Goal: Information Seeking & Learning: Learn about a topic

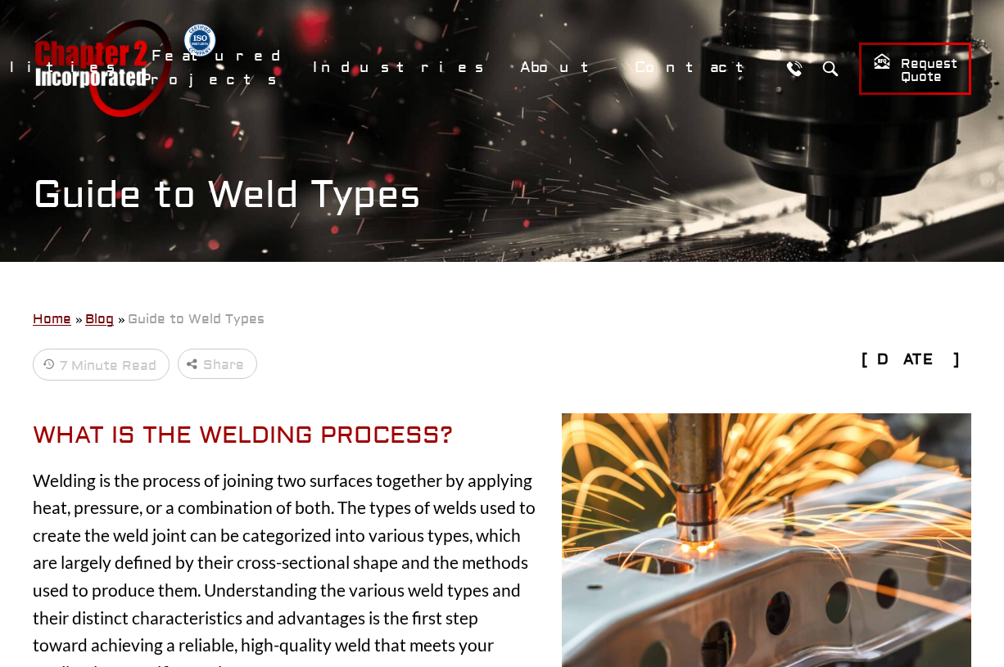
drag, startPoint x: 780, startPoint y: 7, endPoint x: 497, endPoint y: 385, distance: 472.2
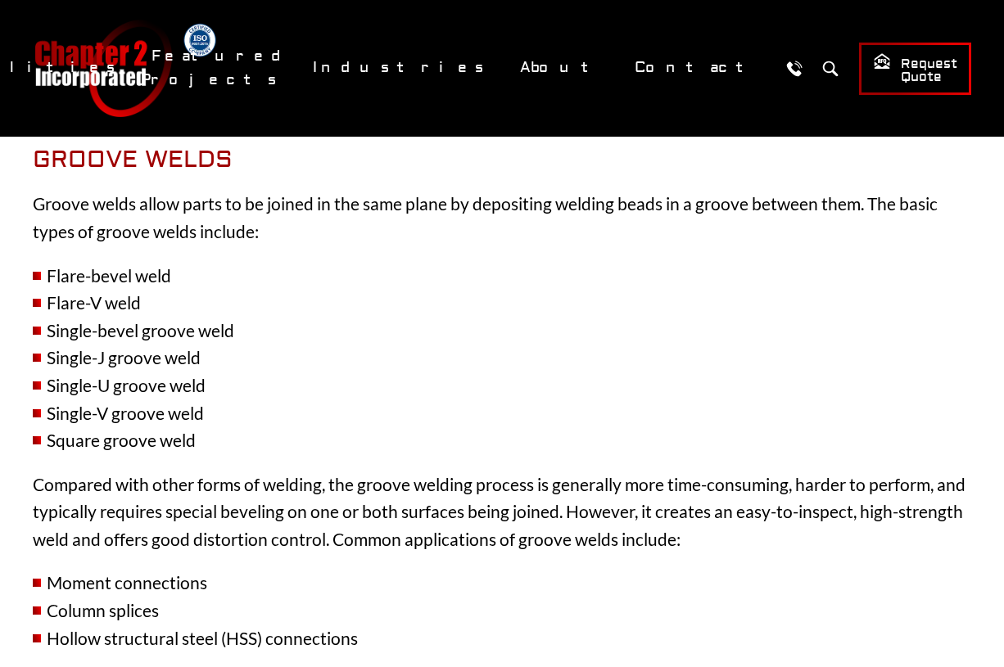
scroll to position [1228, 0]
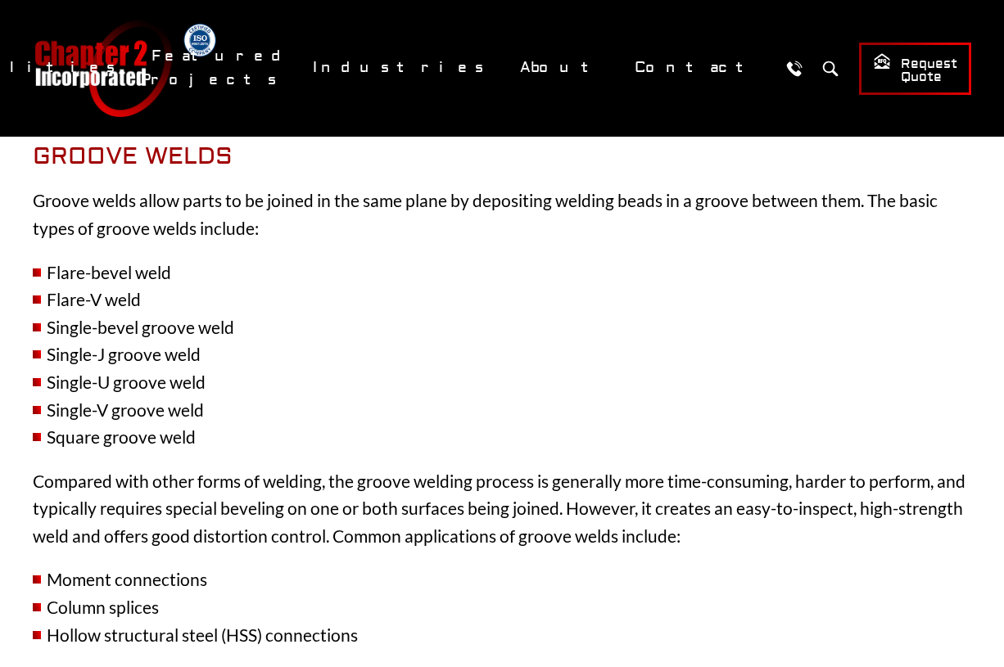
drag, startPoint x: 308, startPoint y: 364, endPoint x: 331, endPoint y: 364, distance: 22.9
drag, startPoint x: 331, startPoint y: 364, endPoint x: 824, endPoint y: 347, distance: 493.3
click at [824, 347] on li "Single-J groove weld" at bounding box center [502, 355] width 939 height 28
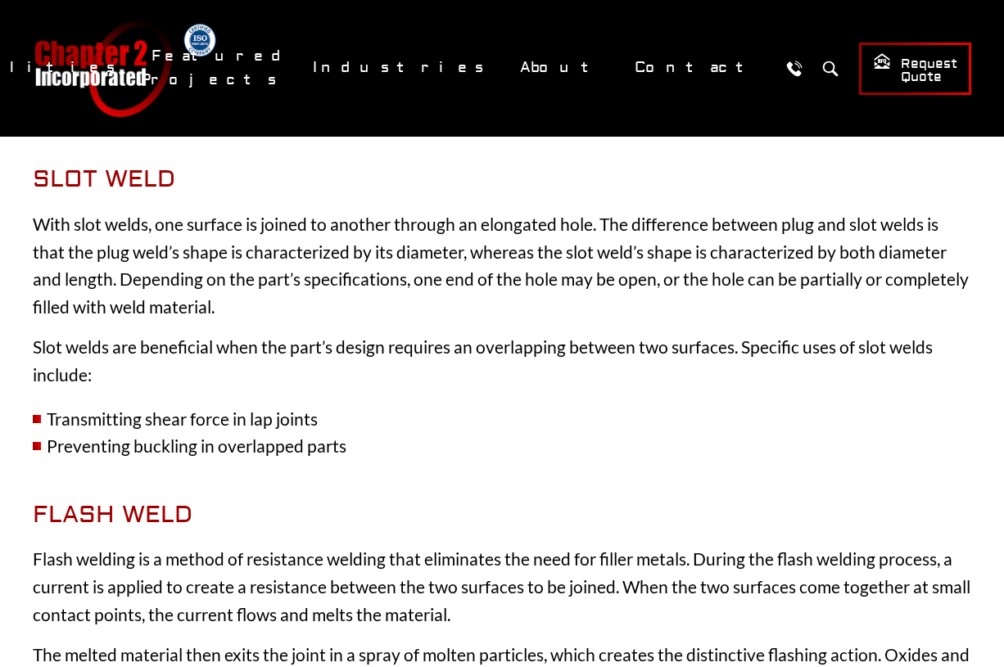
scroll to position [3194, 0]
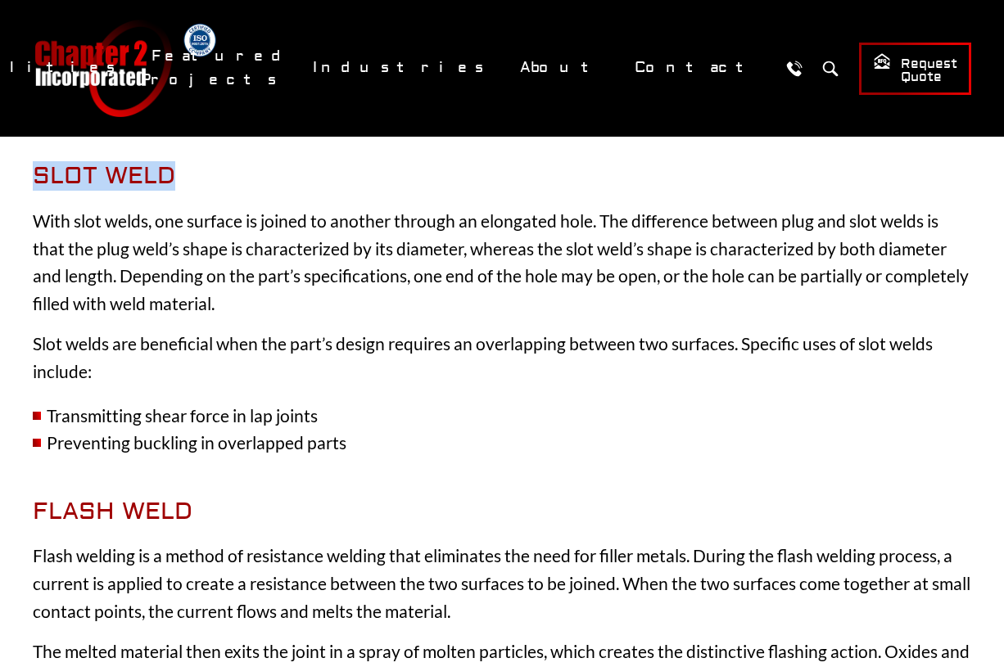
drag, startPoint x: 36, startPoint y: 179, endPoint x: 175, endPoint y: 177, distance: 139.2
click at [175, 177] on h2 "Slot Weld" at bounding box center [502, 176] width 939 height 29
copy span "Slot Weld"
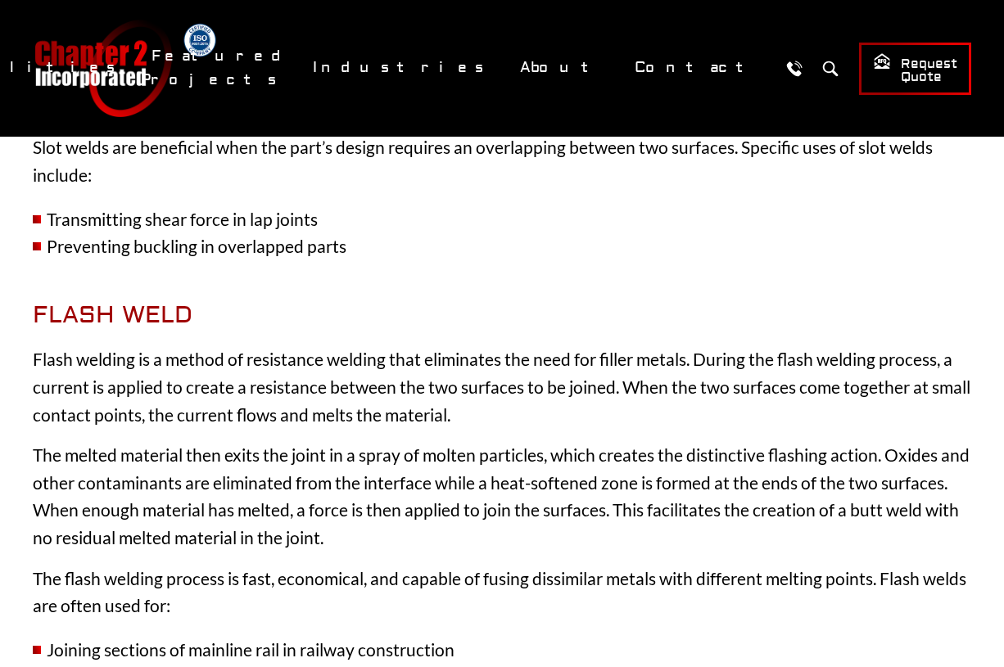
scroll to position [3522, 0]
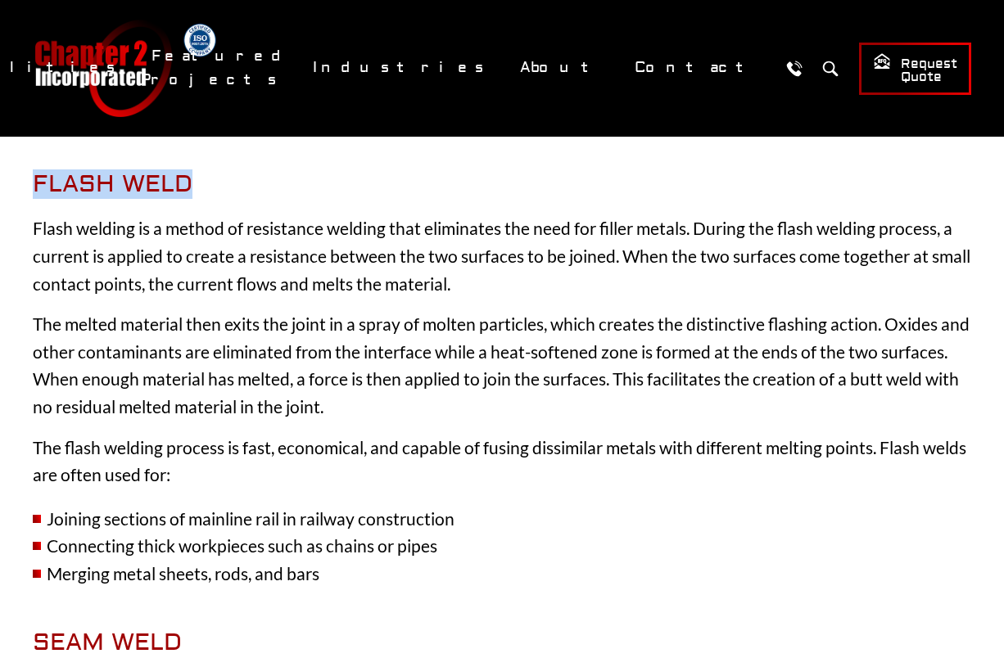
drag, startPoint x: 31, startPoint y: 183, endPoint x: 189, endPoint y: 169, distance: 158.7
copy span "Flash Weld"
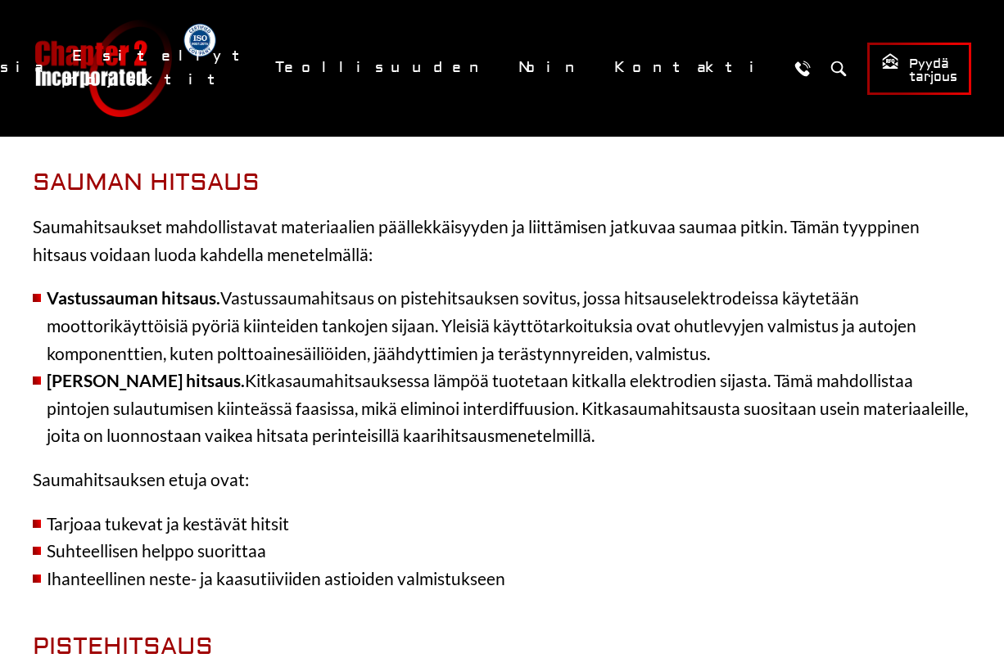
scroll to position [3931, 0]
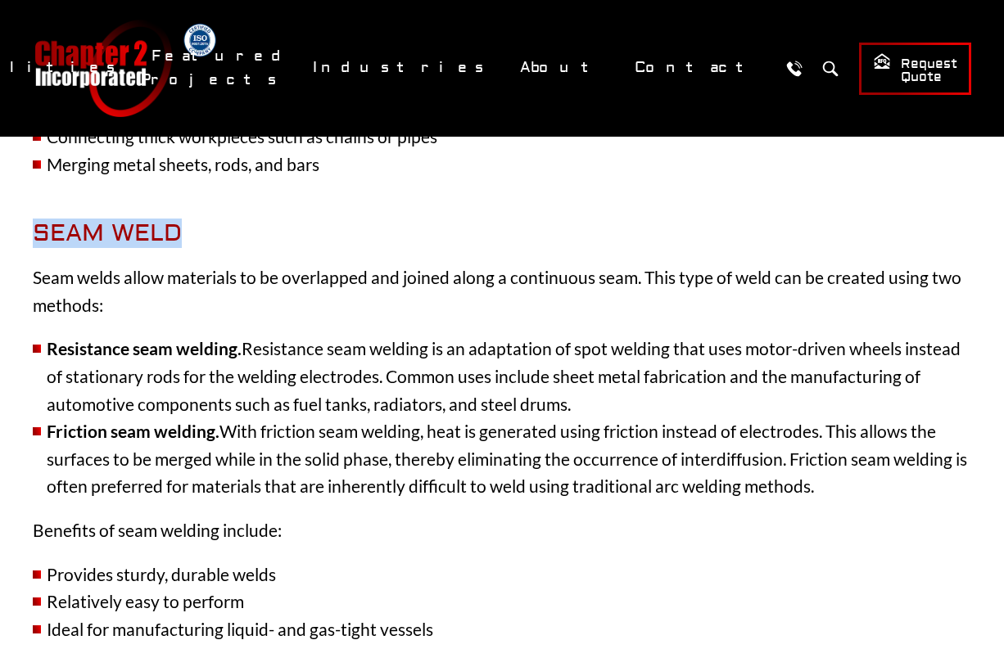
drag, startPoint x: 183, startPoint y: 230, endPoint x: 37, endPoint y: 237, distance: 145.9
click at [37, 237] on h2 "Seam Weld" at bounding box center [502, 233] width 939 height 29
copy span "Seam Weld"
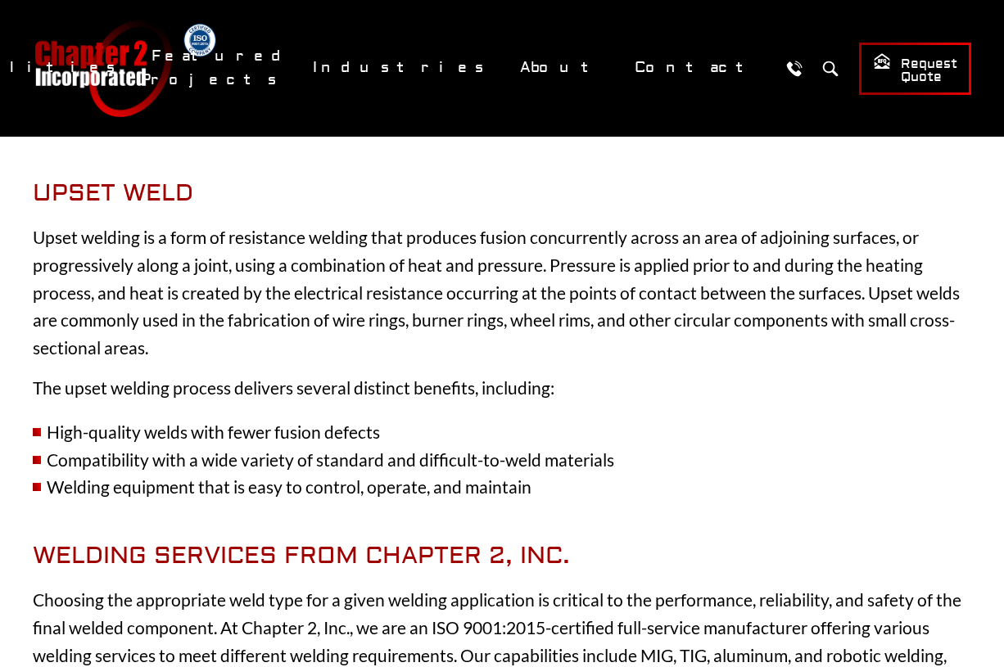
scroll to position [4914, 0]
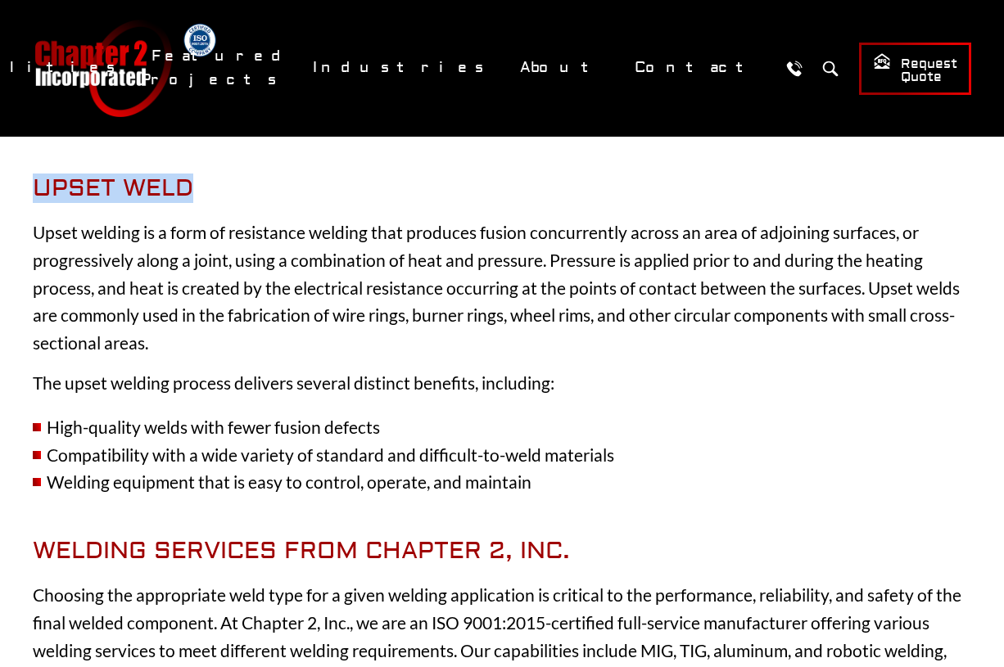
drag, startPoint x: 189, startPoint y: 194, endPoint x: 38, endPoint y: 195, distance: 151.5
click at [38, 195] on span "Upset Weld" at bounding box center [113, 188] width 161 height 29
copy span "Upset Weld"
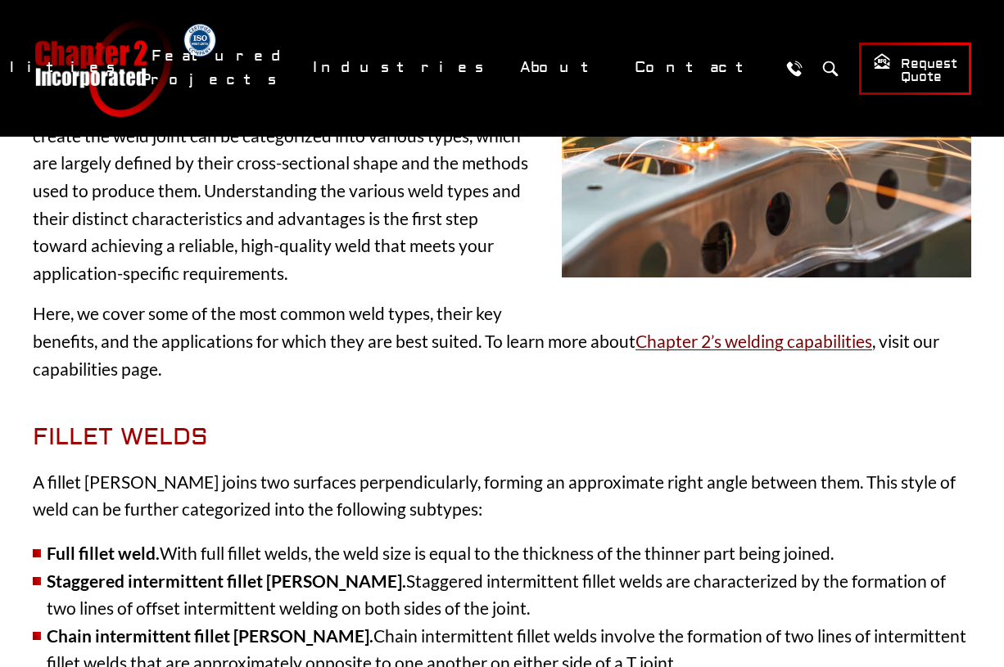
scroll to position [409, 0]
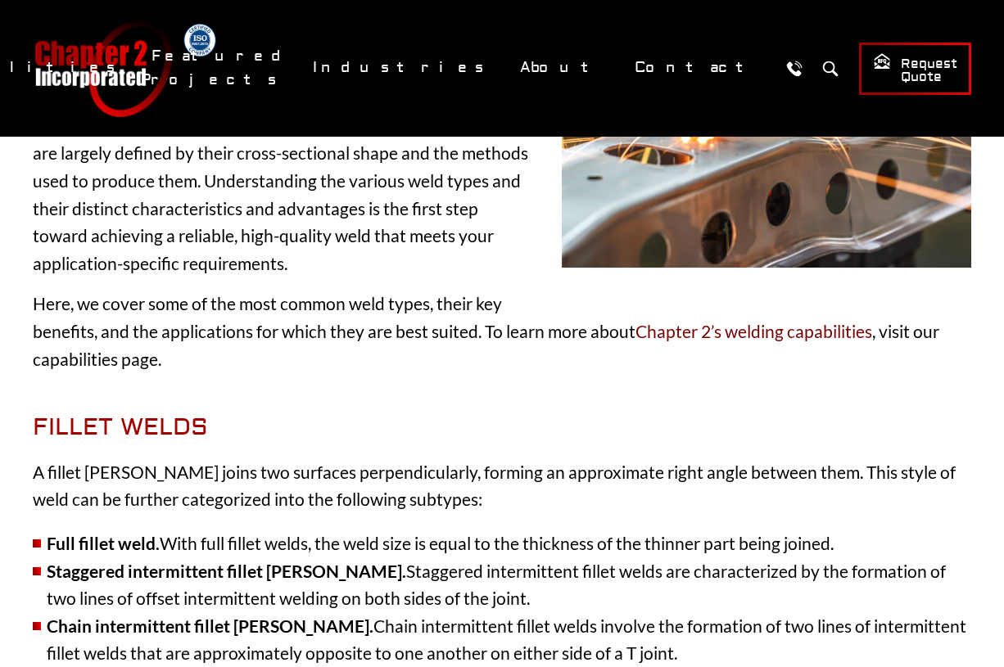
click at [708, 321] on link "Chapter 2’s welding capabilities" at bounding box center [754, 331] width 237 height 20
